Goal: Check status

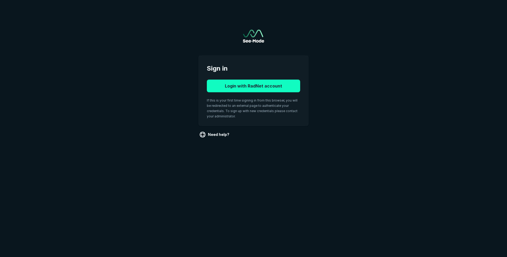
click at [227, 87] on button "Login with RadNet account" at bounding box center [253, 86] width 93 height 13
